Goal: Transaction & Acquisition: Purchase product/service

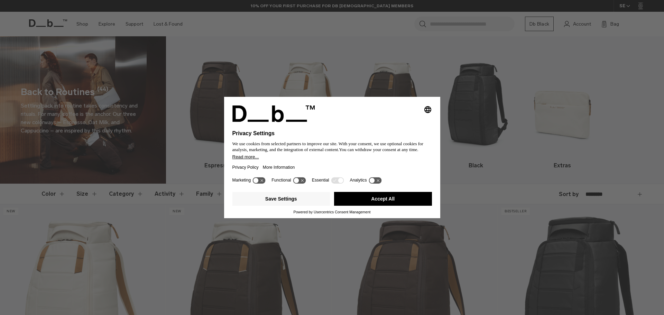
click at [400, 197] on button "Accept All" at bounding box center [383, 199] width 98 height 14
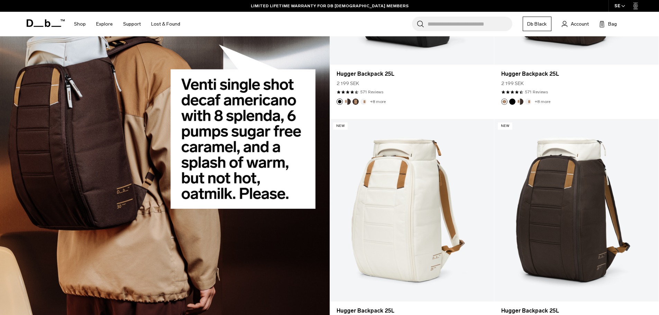
scroll to position [1611, 0]
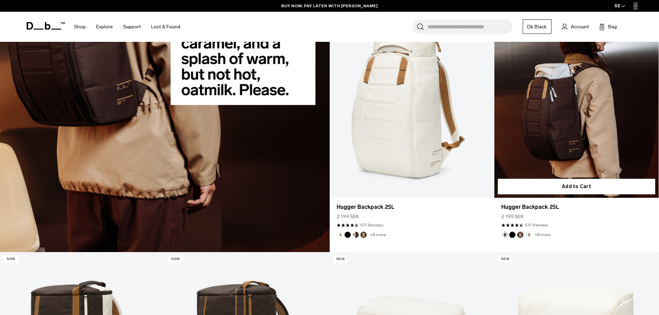
click at [584, 124] on link "Hugger Backpack 25L" at bounding box center [577, 106] width 164 height 183
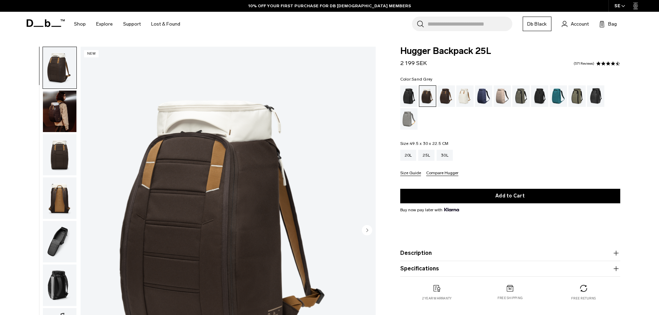
click at [410, 117] on div "Sand Grey" at bounding box center [409, 118] width 18 height 21
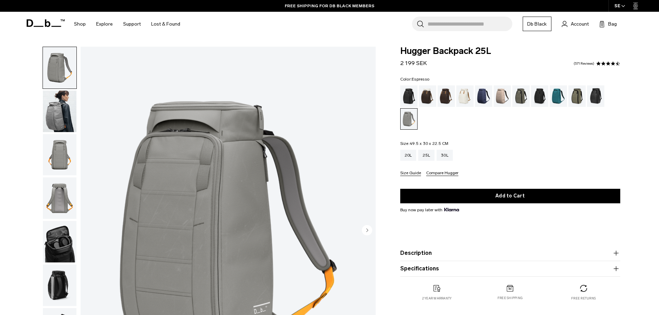
click at [448, 93] on div "Espresso" at bounding box center [447, 95] width 18 height 21
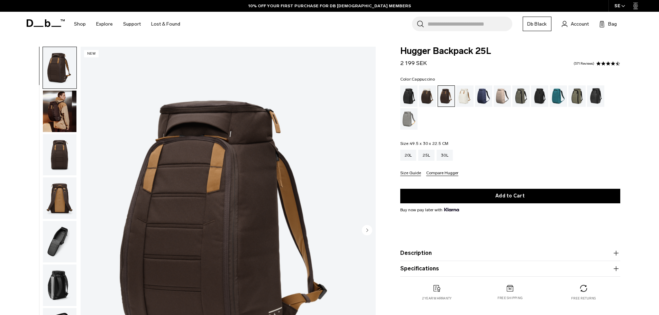
click at [428, 100] on div "Cappuccino" at bounding box center [428, 95] width 18 height 21
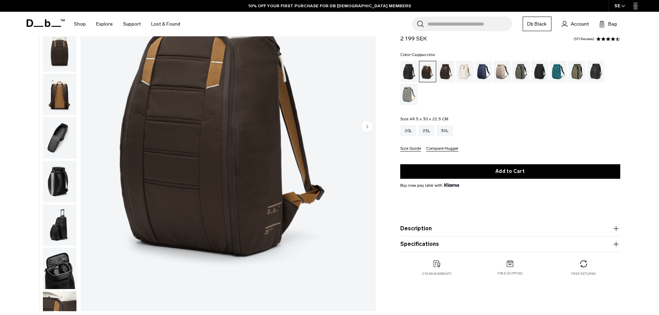
scroll to position [173, 0]
